Goal: Transaction & Acquisition: Purchase product/service

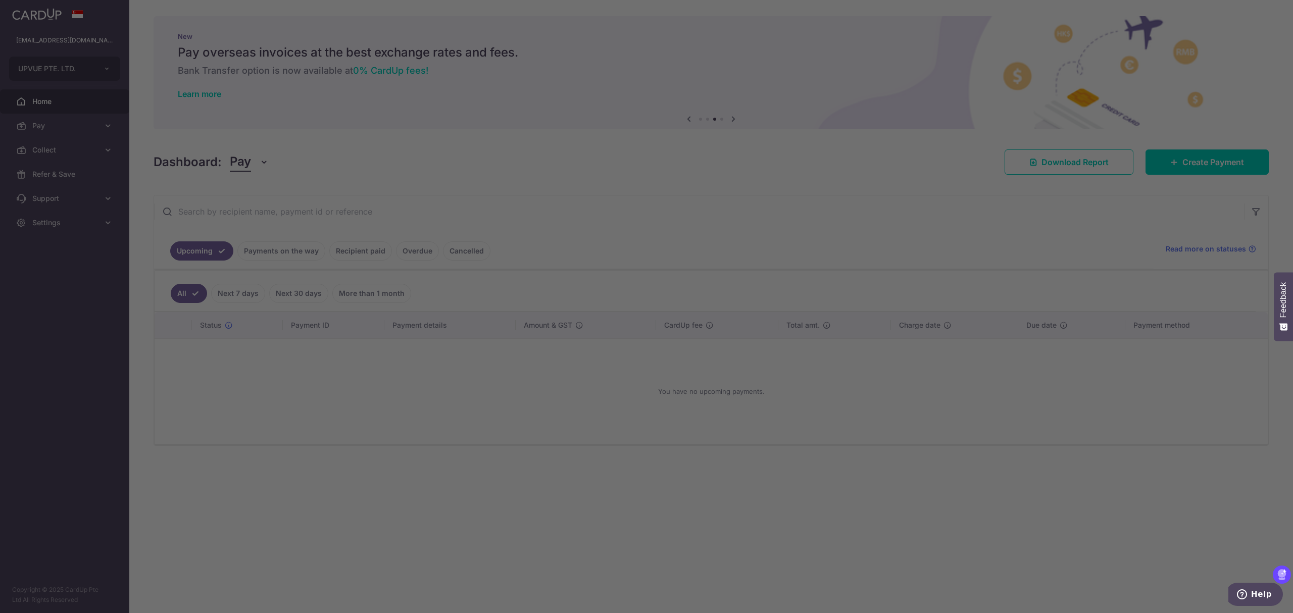
click at [491, 192] on div at bounding box center [653, 309] width 1306 height 619
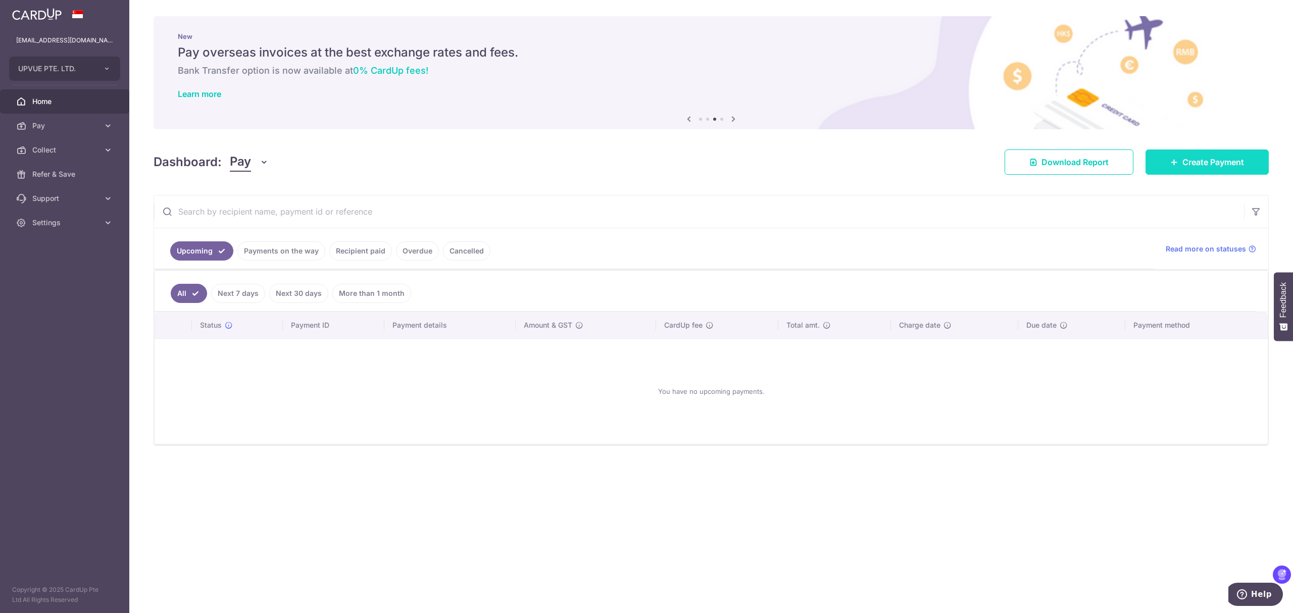
click at [1217, 166] on span "Create Payment" at bounding box center [1213, 162] width 62 height 12
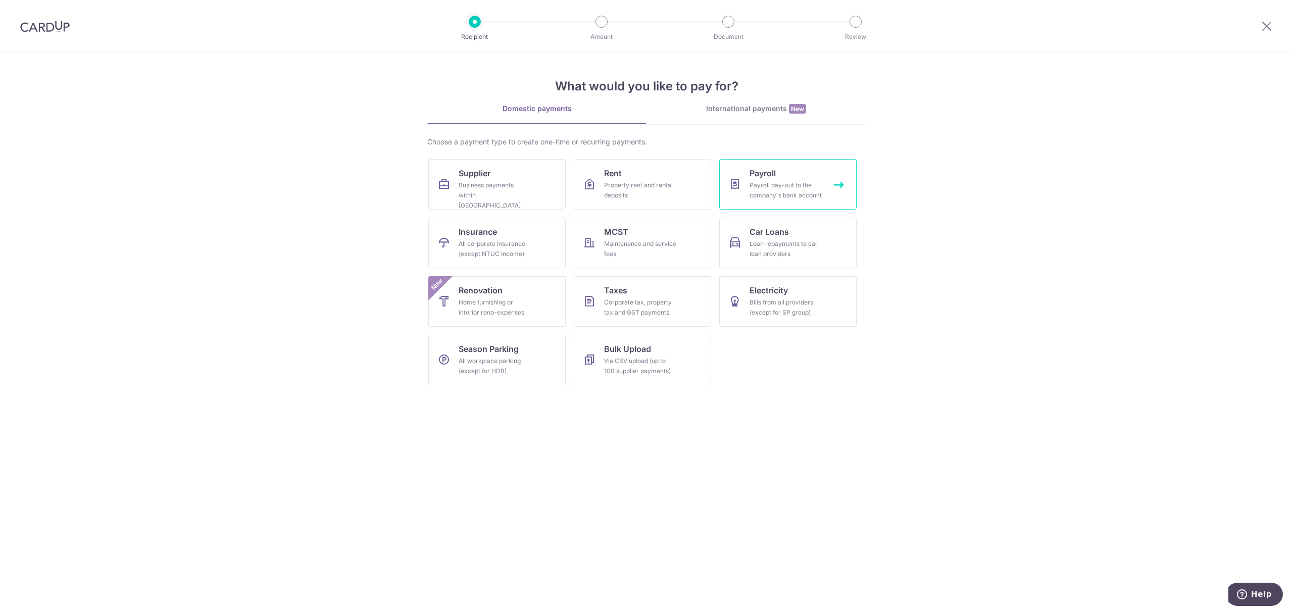
click at [786, 184] on div "Payroll pay-out to the company's bank account" at bounding box center [785, 190] width 73 height 20
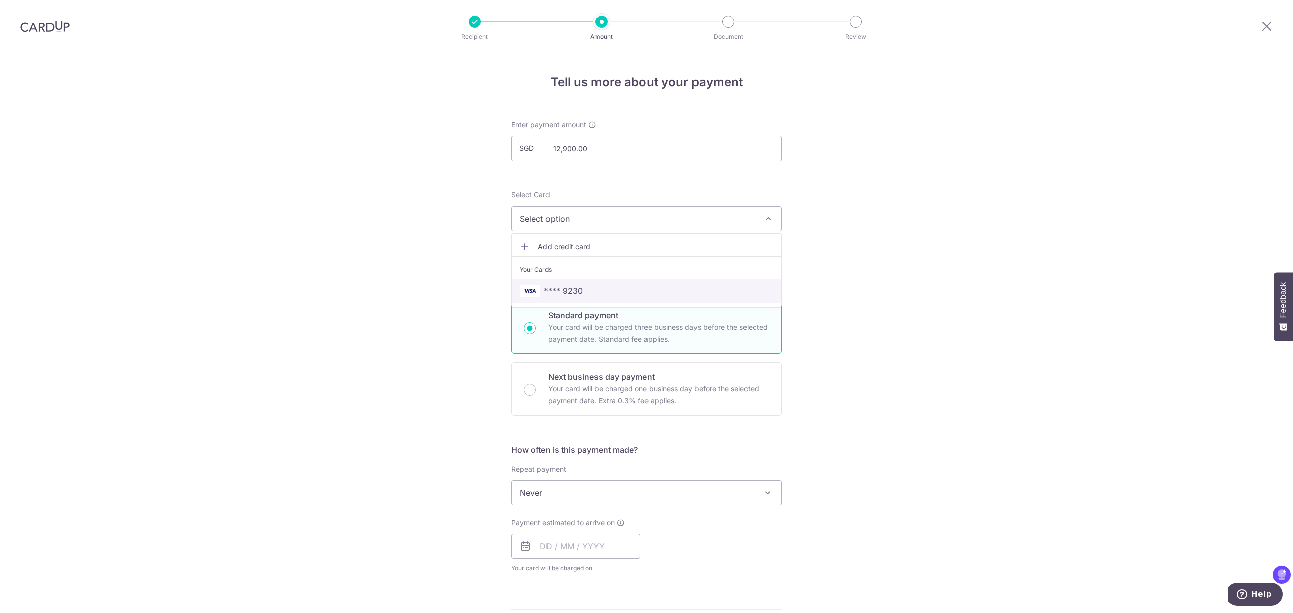
click at [579, 287] on span "**** 9230" at bounding box center [563, 291] width 39 height 12
click at [586, 379] on p "Next business day payment" at bounding box center [658, 377] width 221 height 12
click at [536, 384] on input "Next business day payment Your card will be charged one business day before the…" at bounding box center [530, 390] width 12 height 12
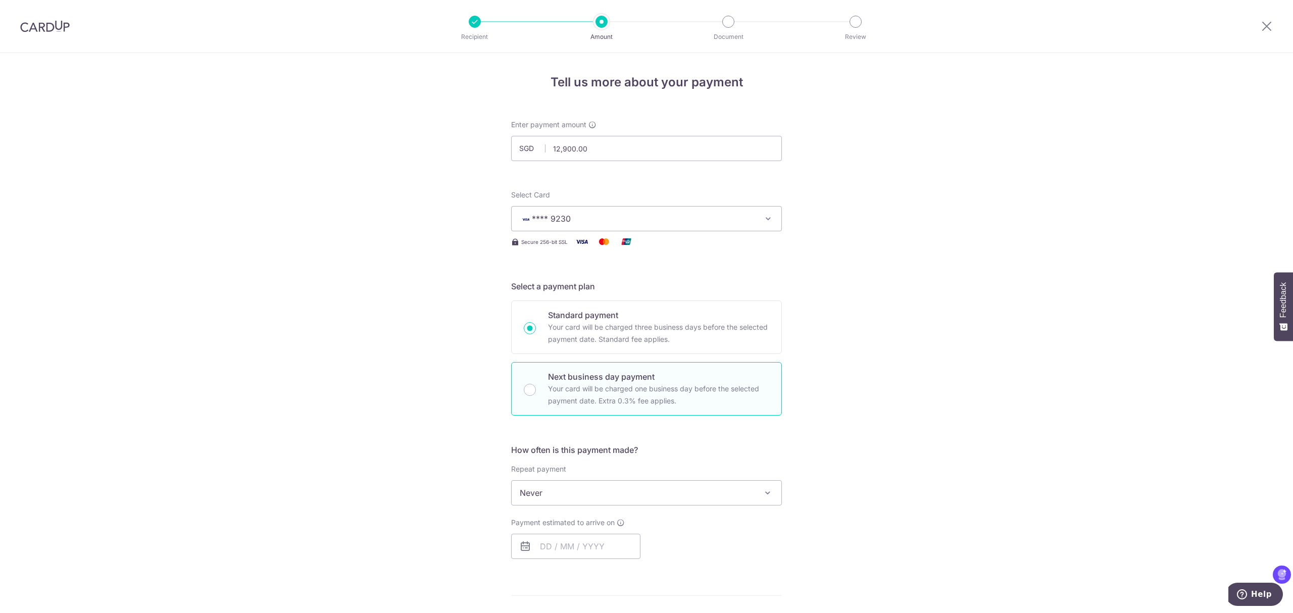
radio input "false"
radio input "true"
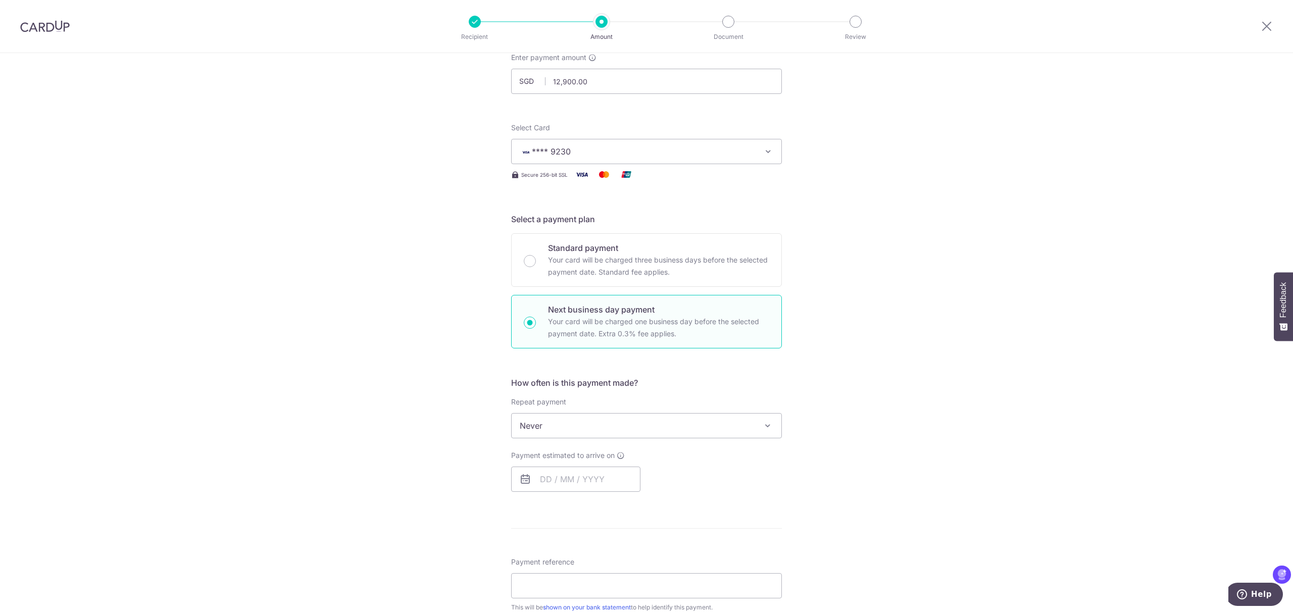
scroll to position [134, 0]
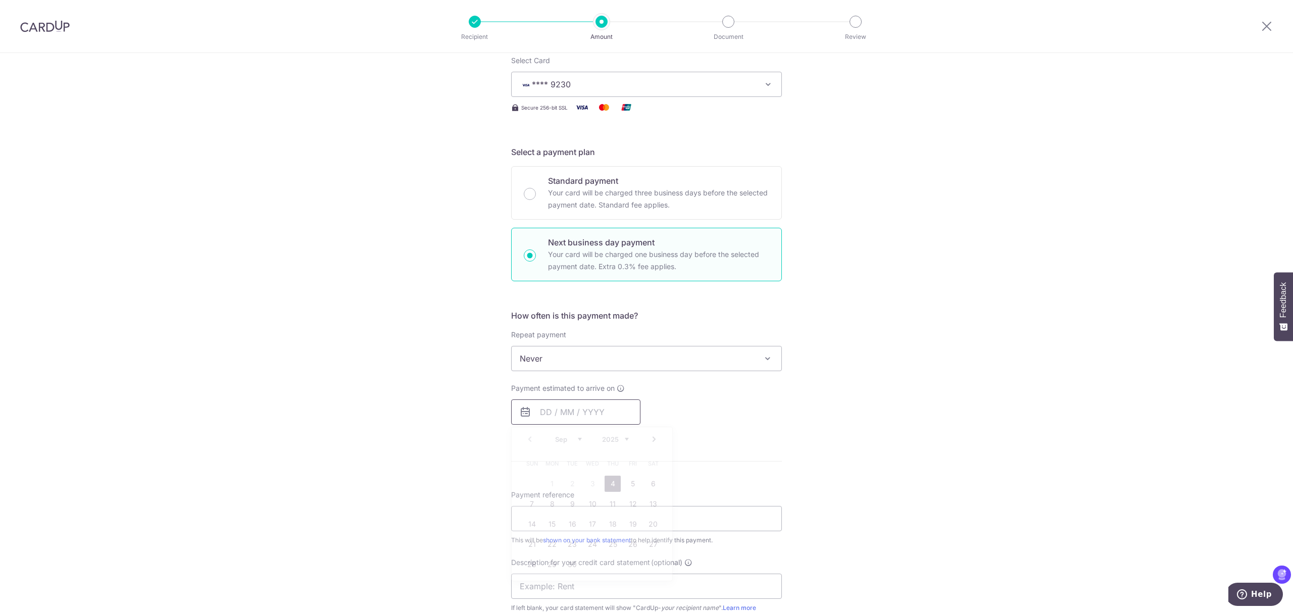
click at [562, 409] on input "text" at bounding box center [575, 411] width 129 height 25
click at [610, 486] on link "4" at bounding box center [612, 484] width 16 height 16
type input "04/09/2025"
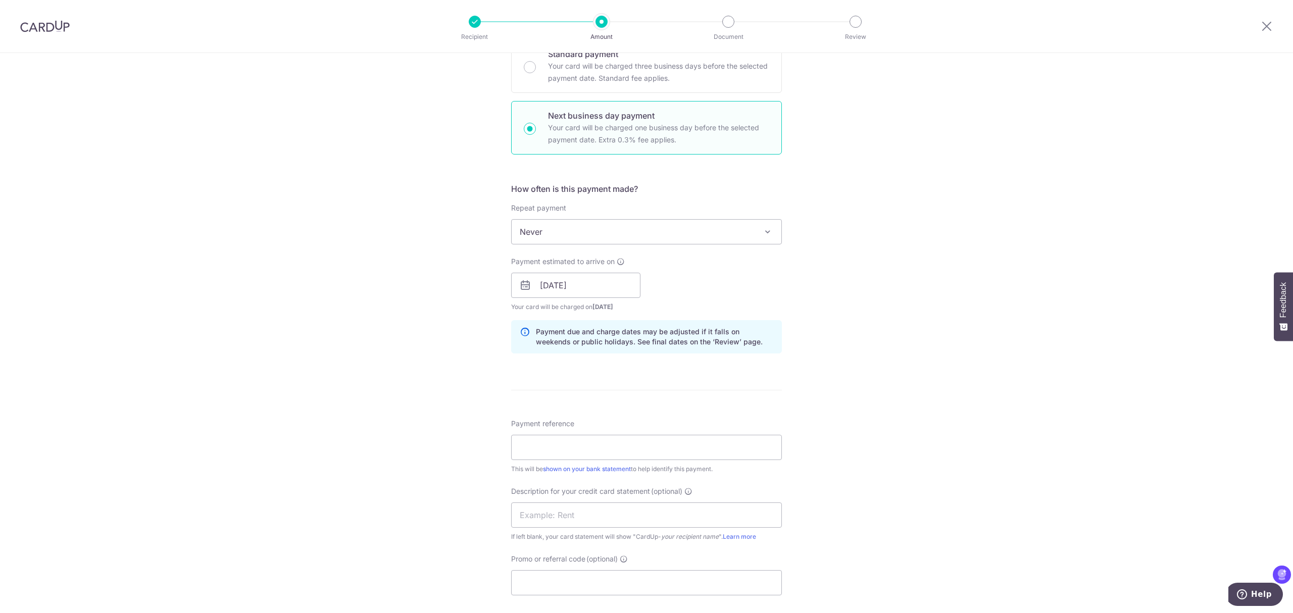
scroll to position [269, 0]
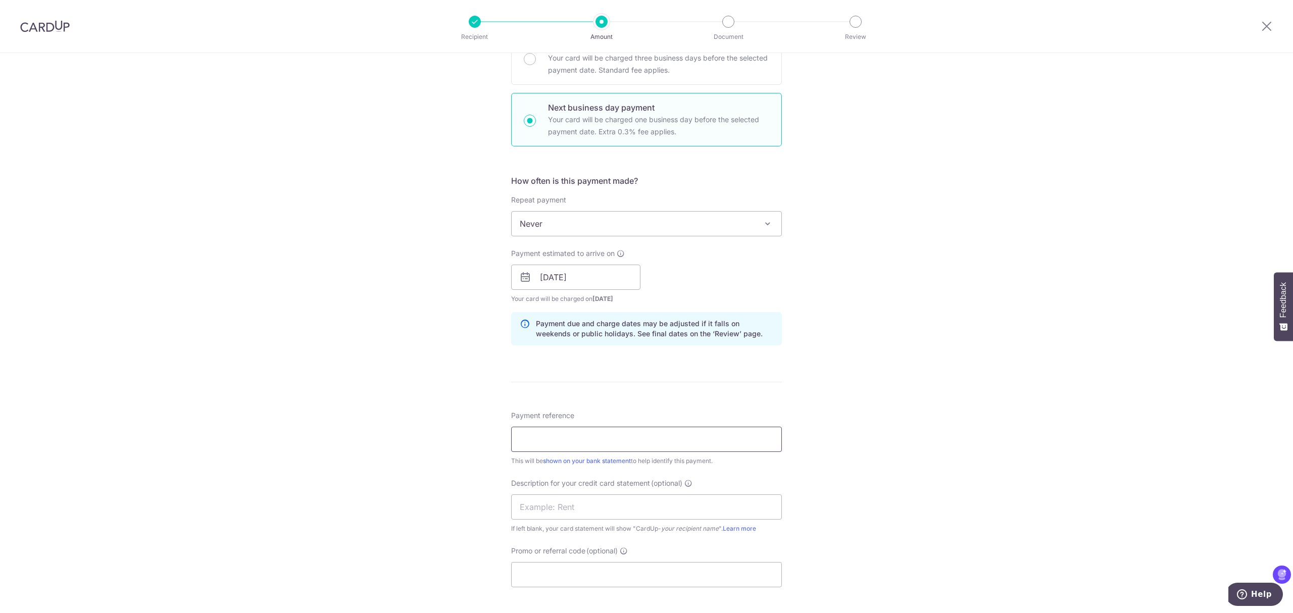
click at [575, 440] on input "Payment reference" at bounding box center [646, 439] width 271 height 25
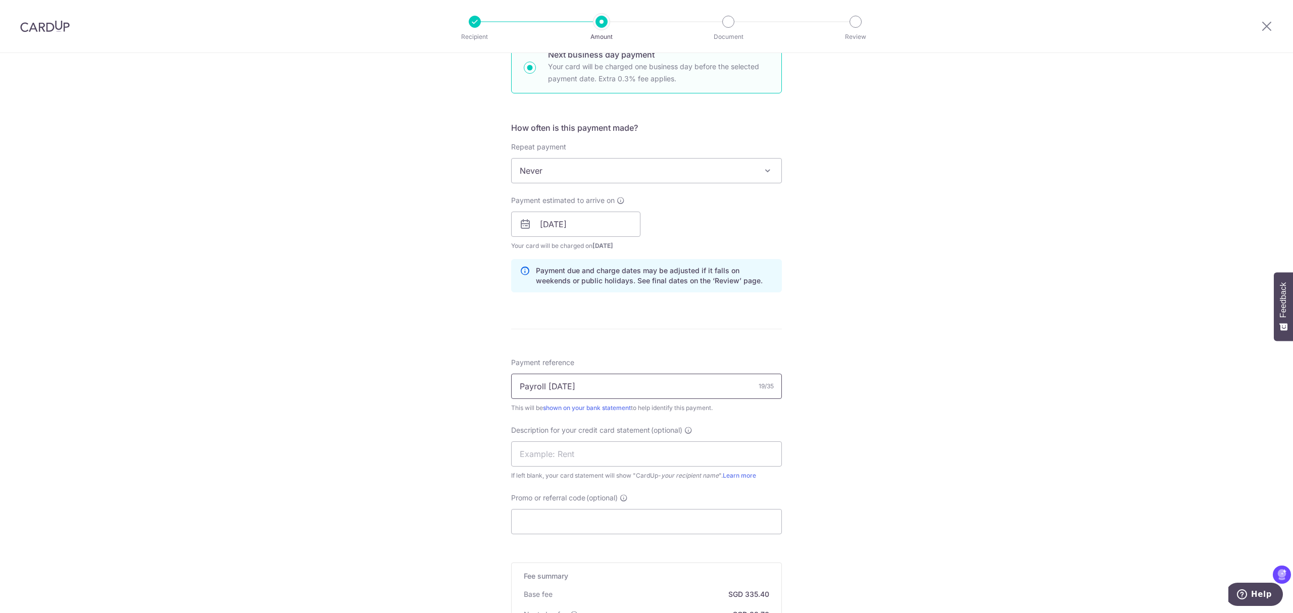
scroll to position [404, 0]
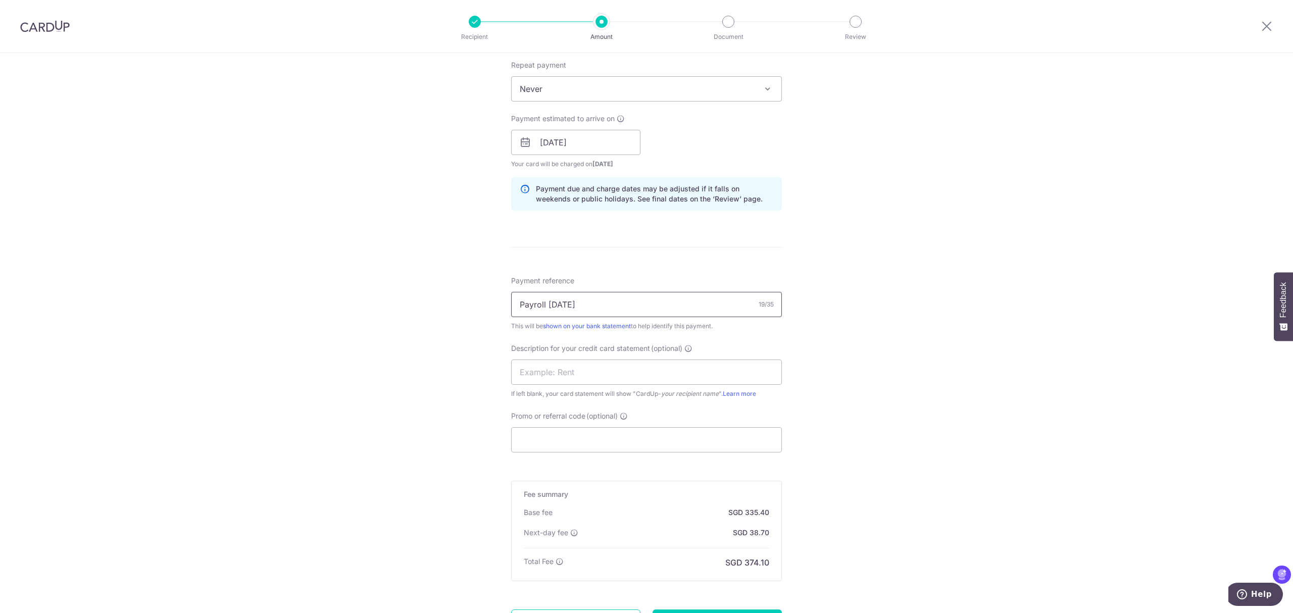
drag, startPoint x: 615, startPoint y: 303, endPoint x: 192, endPoint y: 261, distance: 424.7
click at [192, 261] on div "Tell us more about your payment Enter payment amount SGD 12,900.00 12900.00 Sel…" at bounding box center [646, 179] width 1293 height 1061
type input "Payroll August 2025"
click at [562, 374] on input "text" at bounding box center [646, 372] width 271 height 25
paste input "Payroll August"
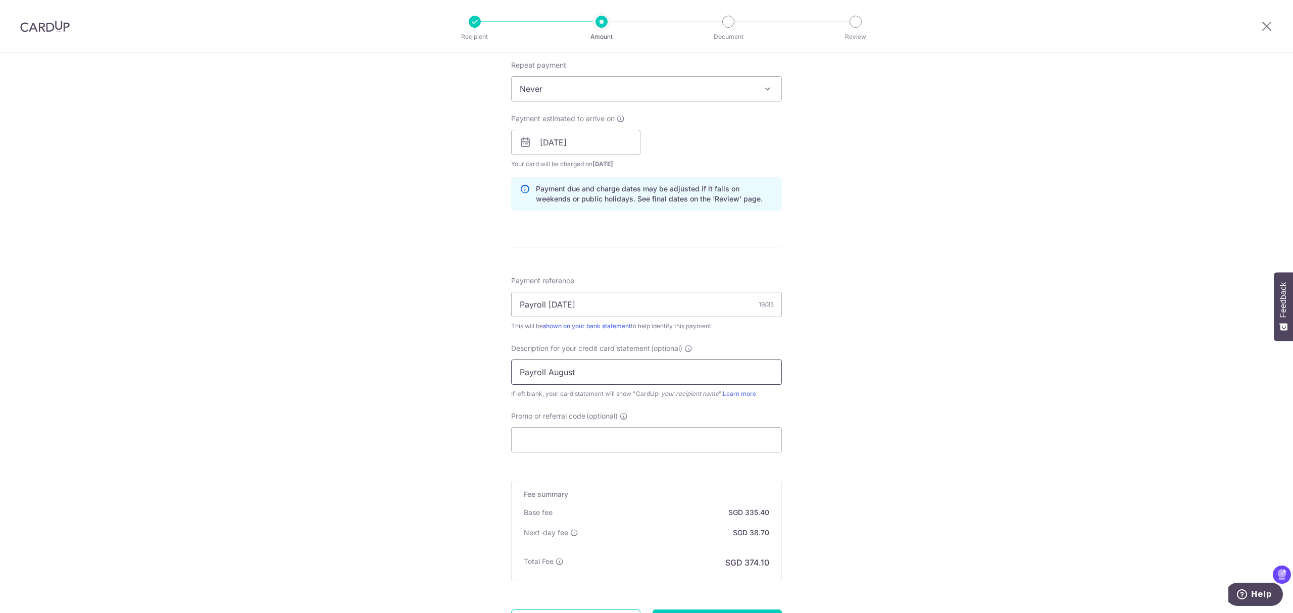
drag, startPoint x: 558, startPoint y: 374, endPoint x: 636, endPoint y: 376, distance: 78.3
click at [559, 374] on input "Payroll August" at bounding box center [646, 372] width 271 height 25
type input "Payroll Aug25"
drag, startPoint x: 606, startPoint y: 303, endPoint x: 325, endPoint y: 285, distance: 281.9
click at [325, 285] on div "Tell us more about your payment Enter payment amount SGD 12,900.00 12900.00 Sel…" at bounding box center [646, 179] width 1293 height 1061
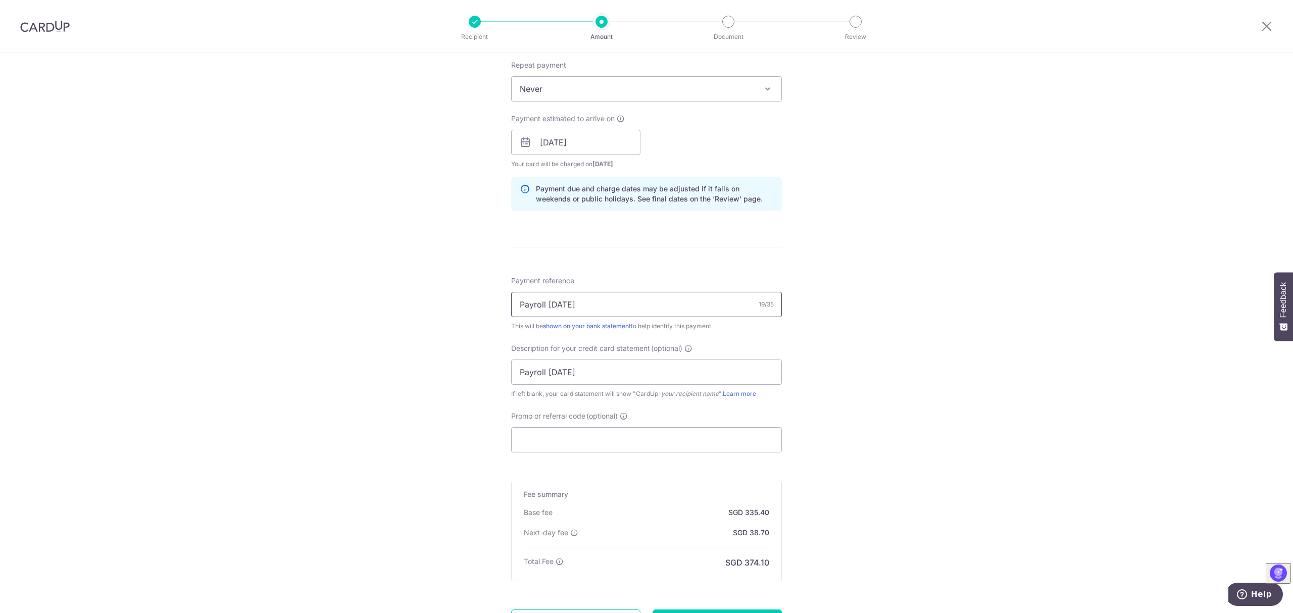
paste input "text"
type input "Payroll Aug25"
click at [873, 408] on div "Tell us more about your payment Enter payment amount SGD 12,900.00 12900.00 Sel…" at bounding box center [646, 179] width 1293 height 1061
click at [686, 442] on input "Promo or referral code (optional)" at bounding box center [646, 439] width 271 height 25
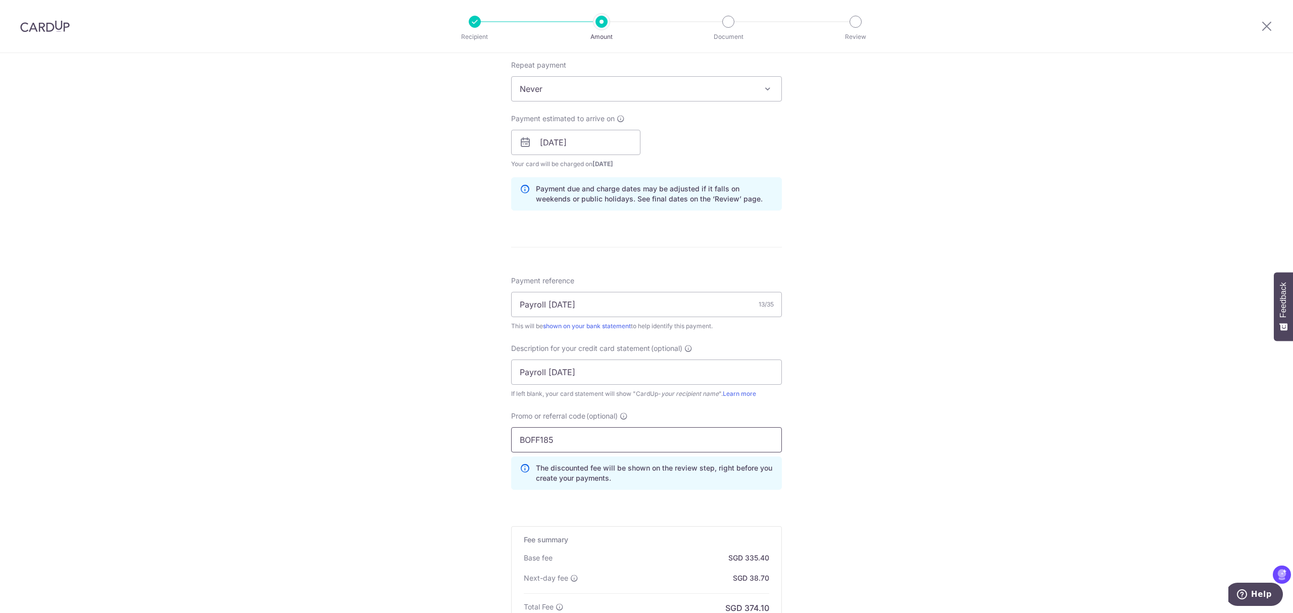
type input "BOFF185"
click at [889, 509] on div "Tell us more about your payment Enter payment amount SGD 12,900.00 12900.00 Sel…" at bounding box center [646, 202] width 1293 height 1107
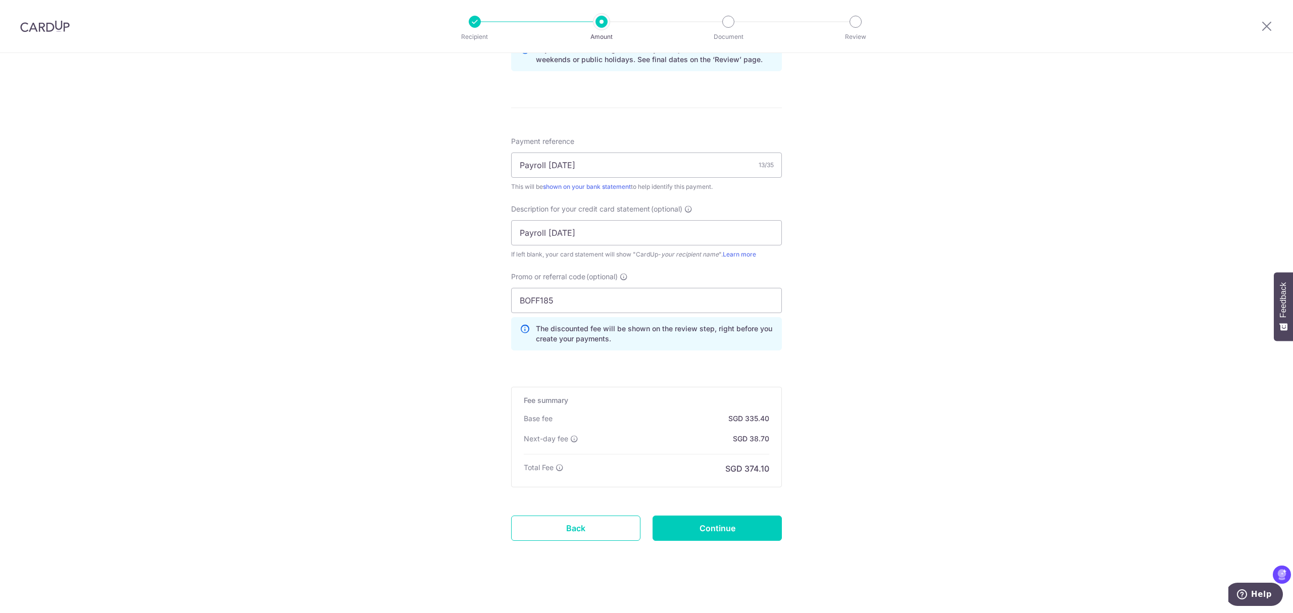
scroll to position [549, 0]
click at [742, 526] on input "Continue" at bounding box center [716, 524] width 129 height 25
type input "Create Schedule"
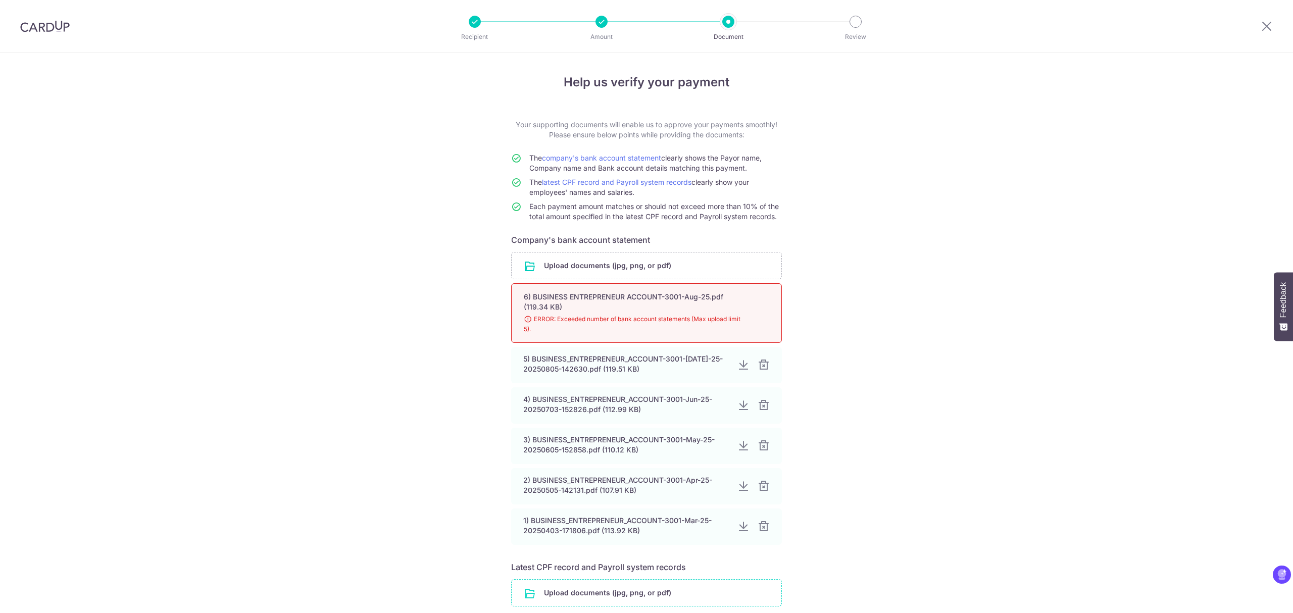
click at [631, 580] on input "file" at bounding box center [647, 593] width 270 height 26
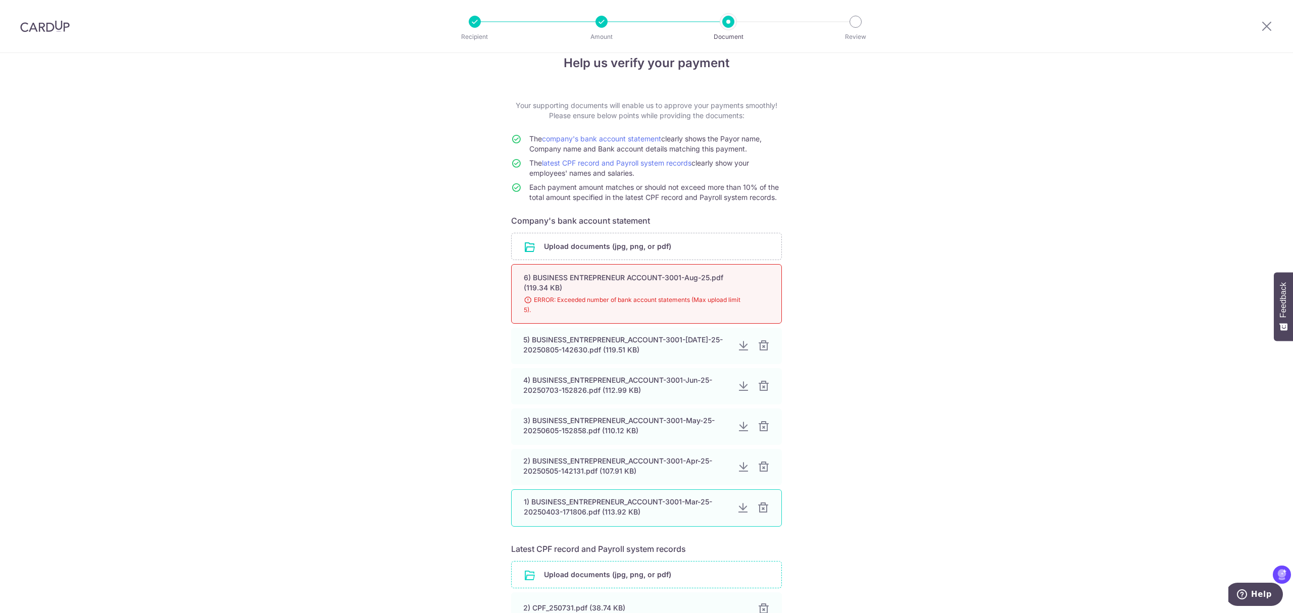
click at [760, 510] on div at bounding box center [763, 508] width 12 height 12
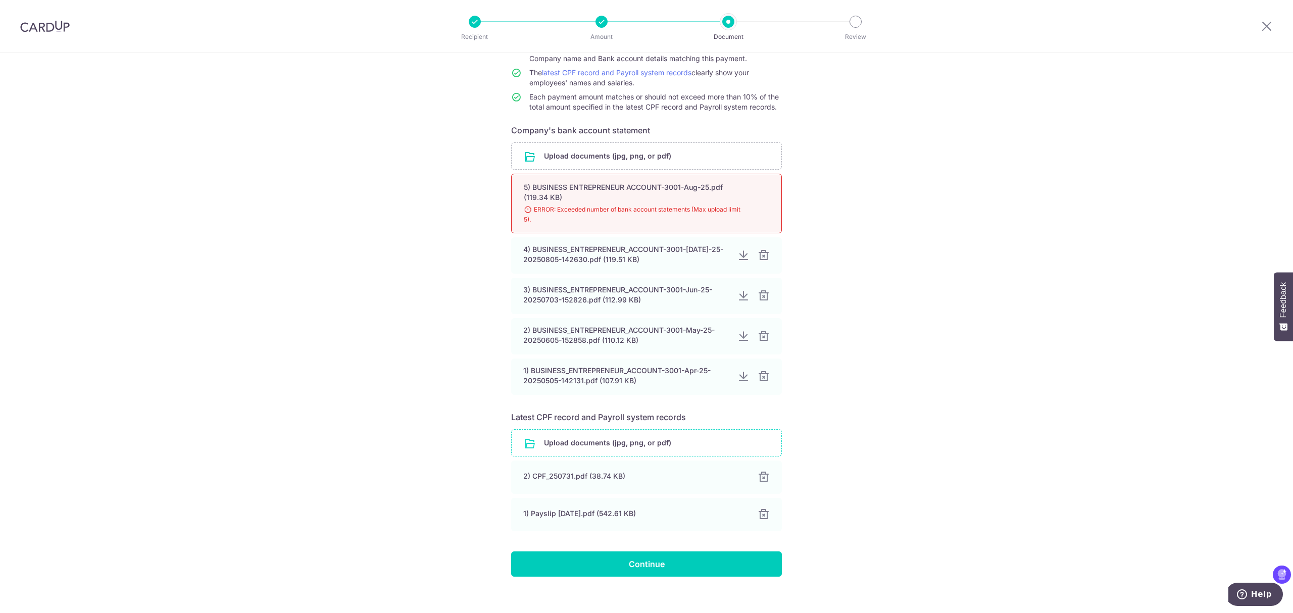
scroll to position [122, 0]
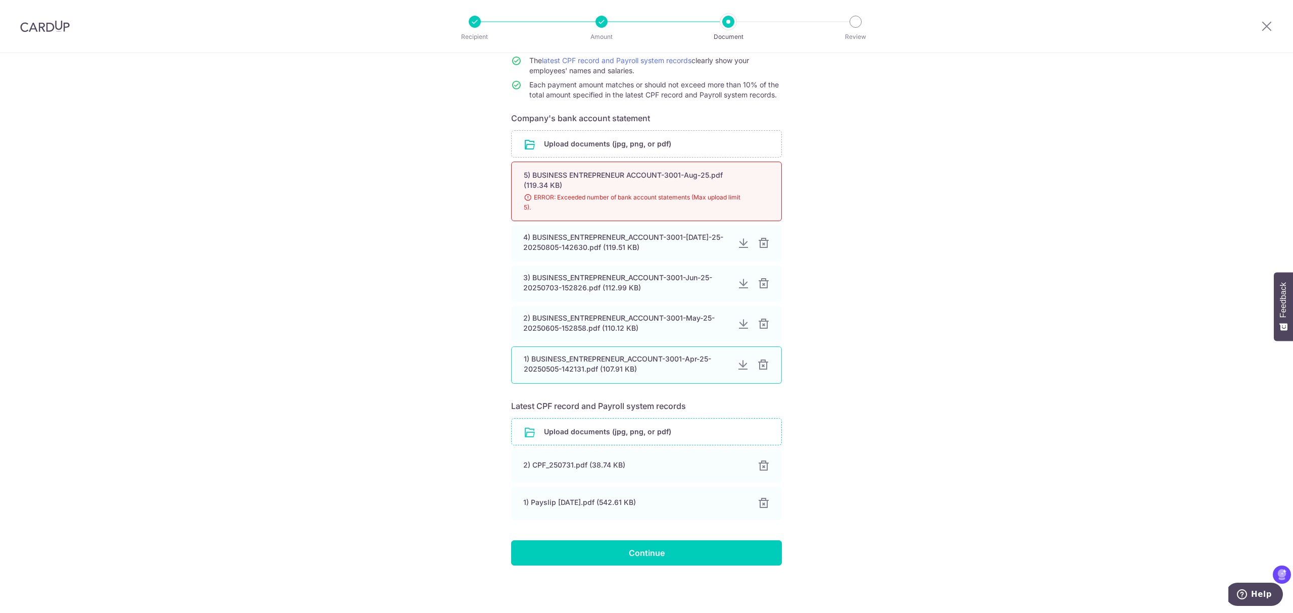
click at [762, 368] on div at bounding box center [763, 365] width 12 height 12
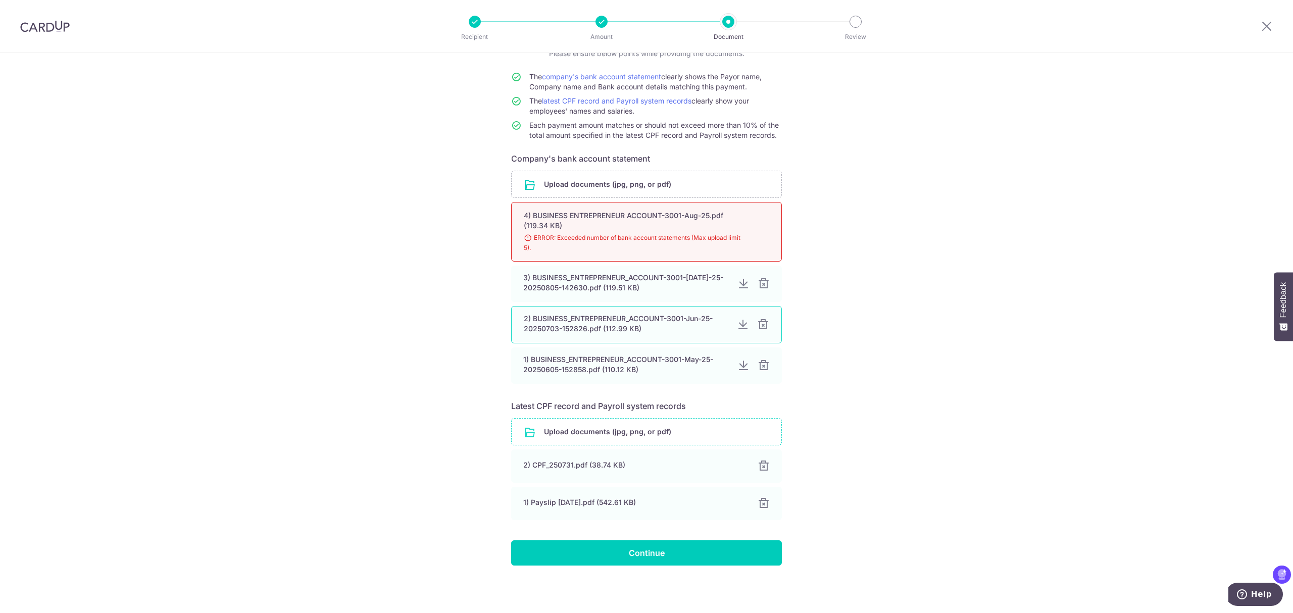
scroll to position [83, 0]
click at [760, 366] on div at bounding box center [763, 365] width 12 height 12
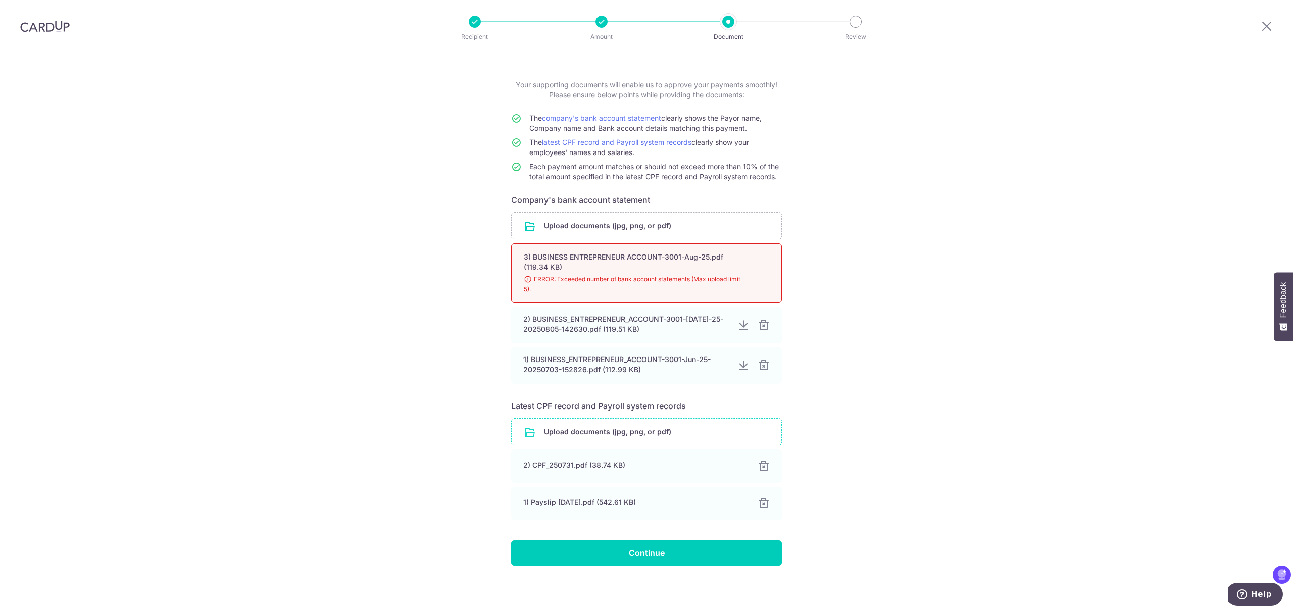
scroll to position [41, 0]
click at [924, 364] on div "Help us verify your payment Your supporting documents will enable us to approve…" at bounding box center [646, 313] width 1293 height 600
click at [690, 555] on input "Continue" at bounding box center [646, 552] width 271 height 25
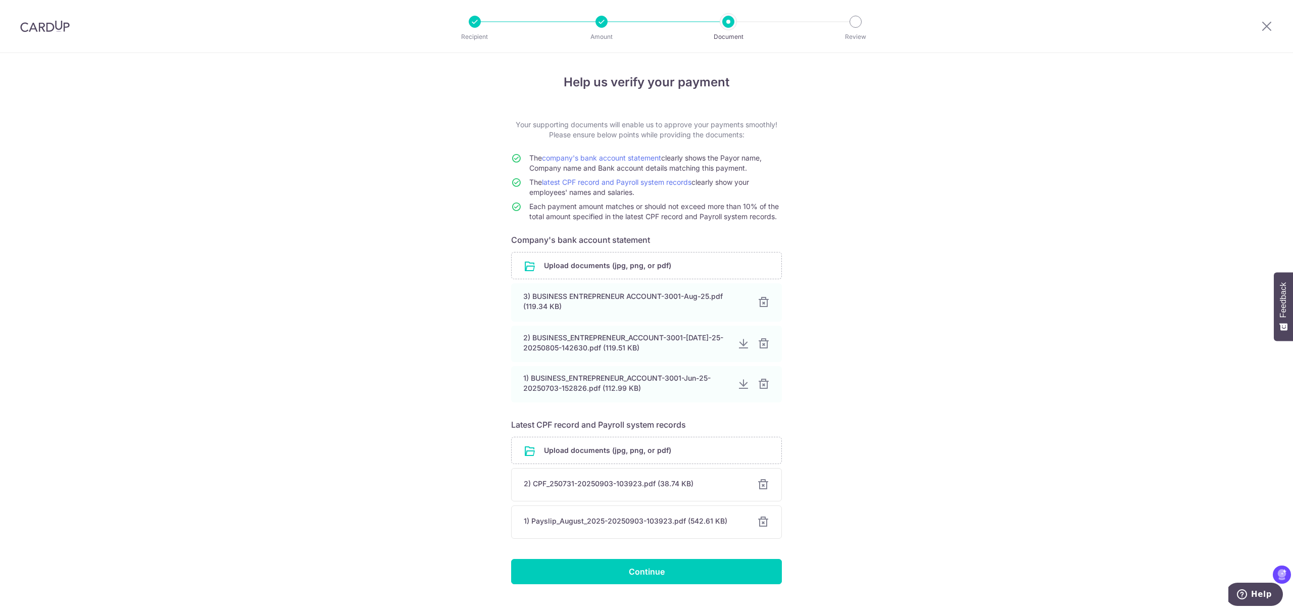
scroll to position [19, 0]
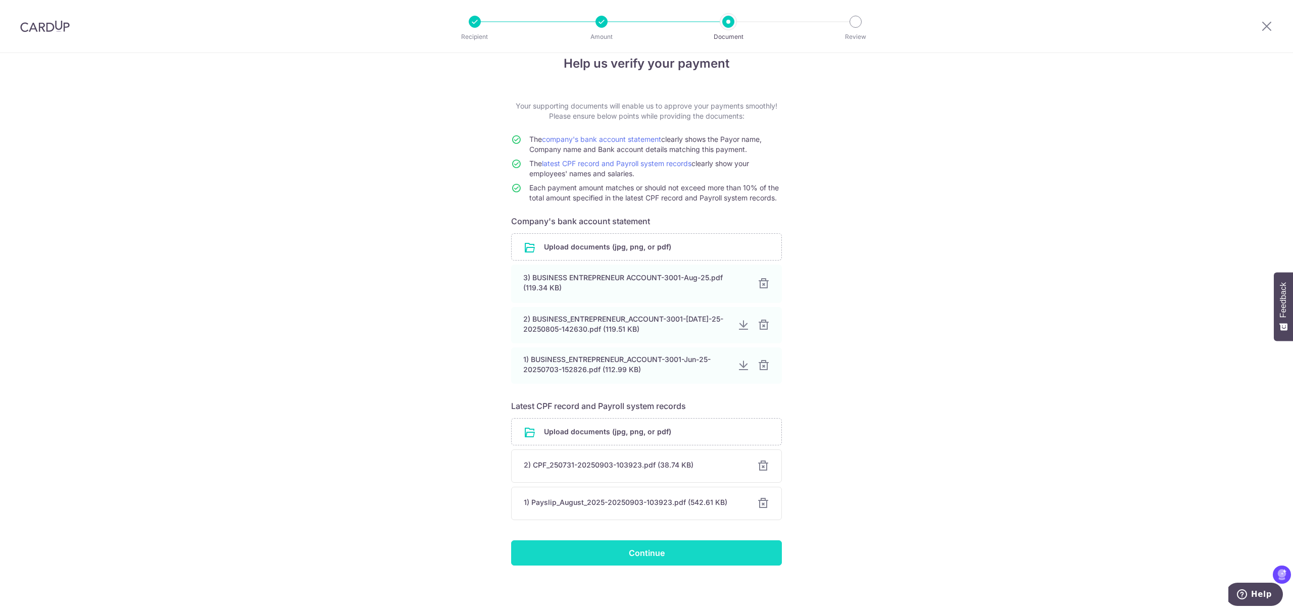
click at [716, 554] on input "Continue" at bounding box center [646, 552] width 271 height 25
